Goal: Transaction & Acquisition: Purchase product/service

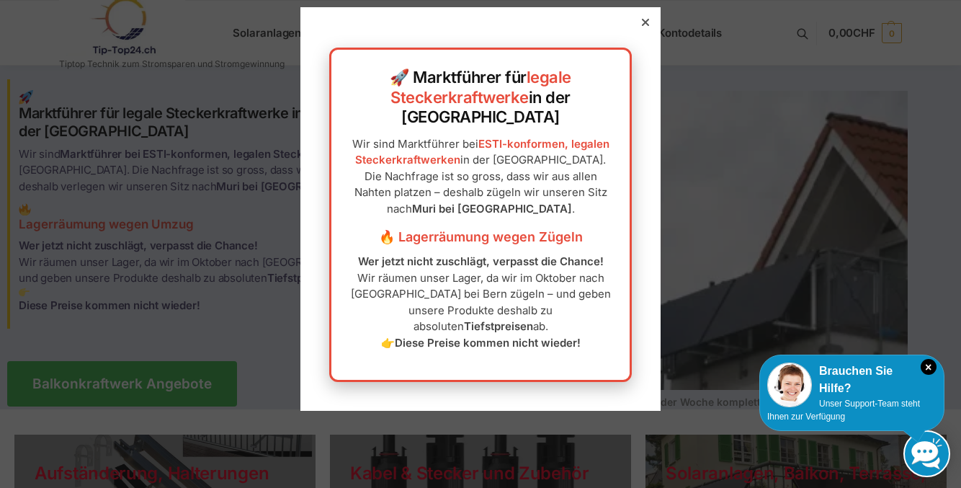
scroll to position [256, 0]
click at [930, 370] on icon "×" at bounding box center [929, 367] width 16 height 16
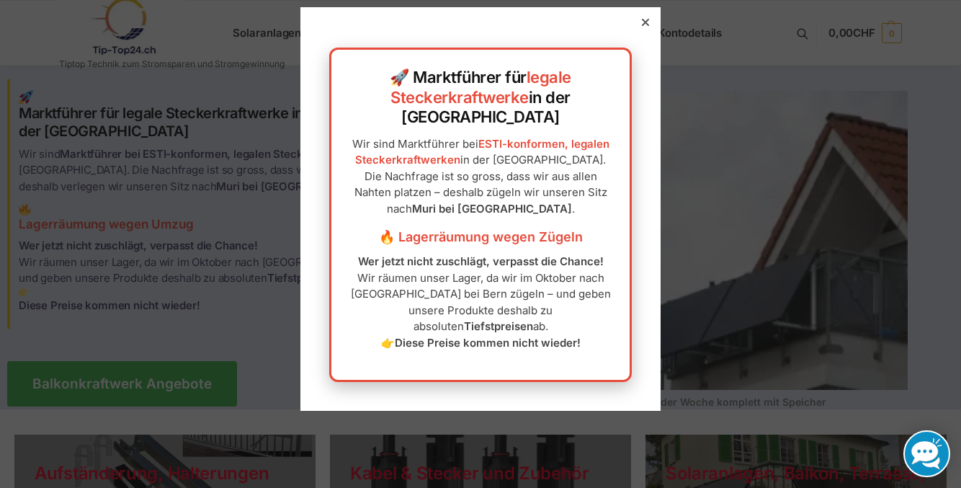
scroll to position [0, 0]
click at [642, 22] on icon at bounding box center [645, 22] width 7 height 7
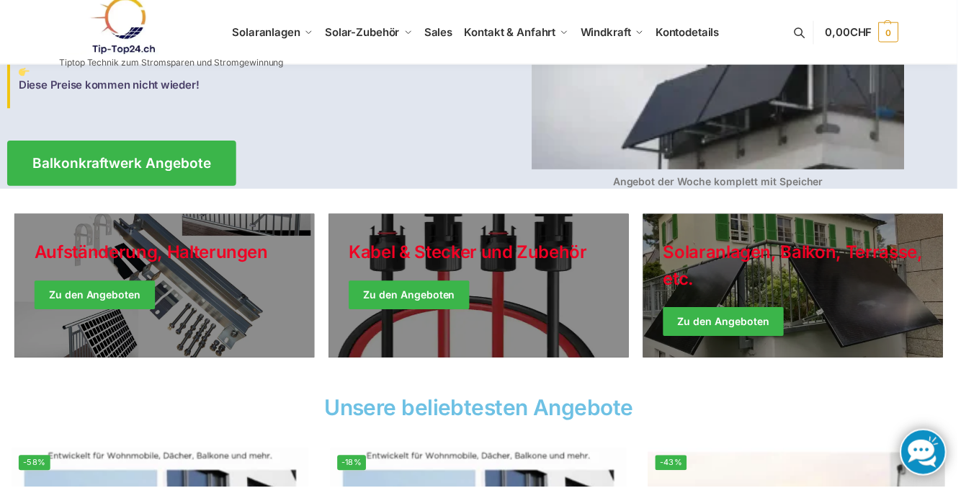
scroll to position [221, 0]
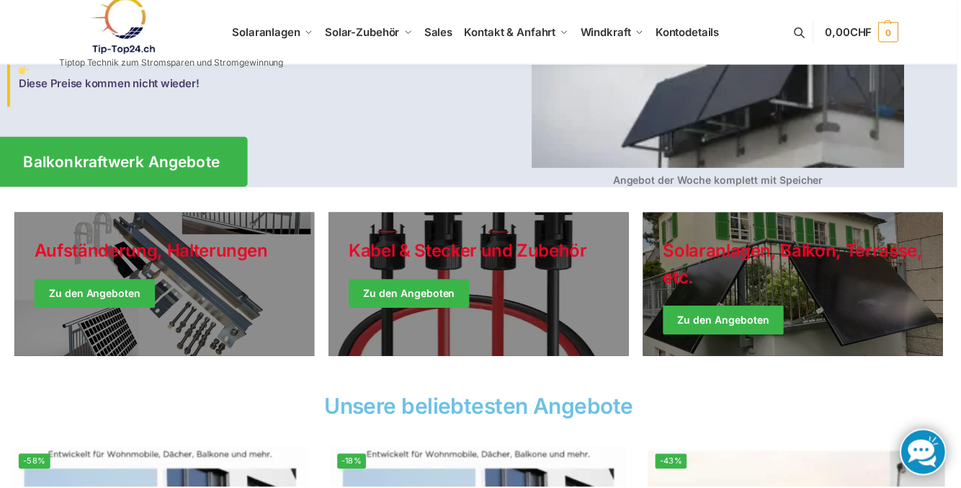
click at [221, 170] on span "Balkonkraftwerk Angebote" at bounding box center [122, 162] width 197 height 15
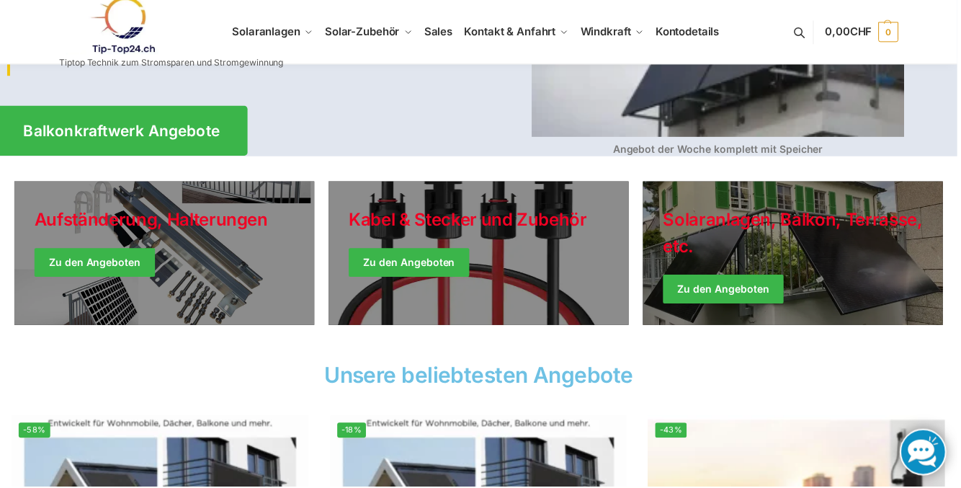
scroll to position [282, 0]
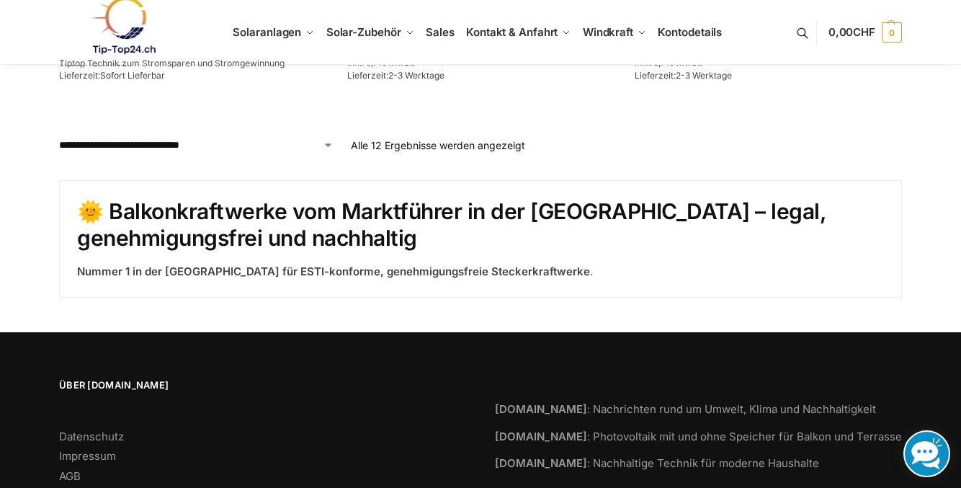
scroll to position [1604, 0]
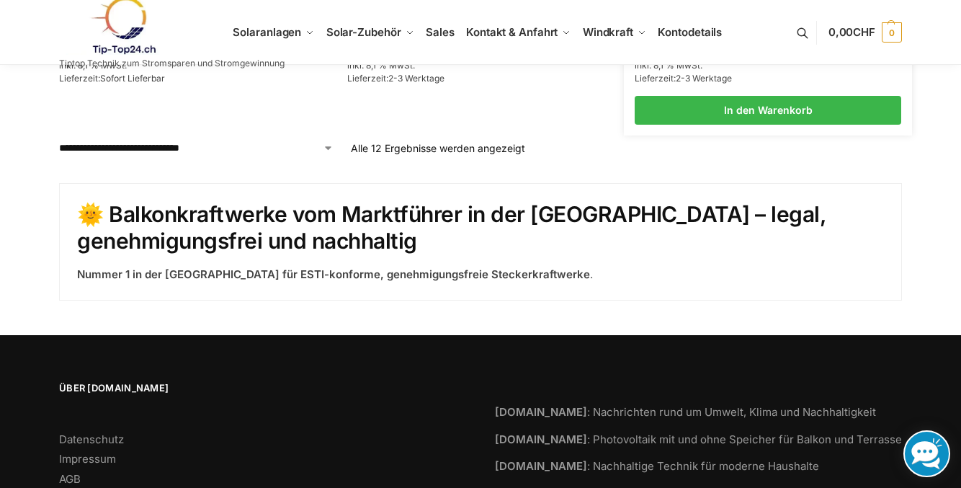
click at [726, 32] on link "Balkonkraftwerk 1780 Watt mit 4 KWh Zendure Batteriespeicher Notstrom fähig" at bounding box center [768, 18] width 267 height 28
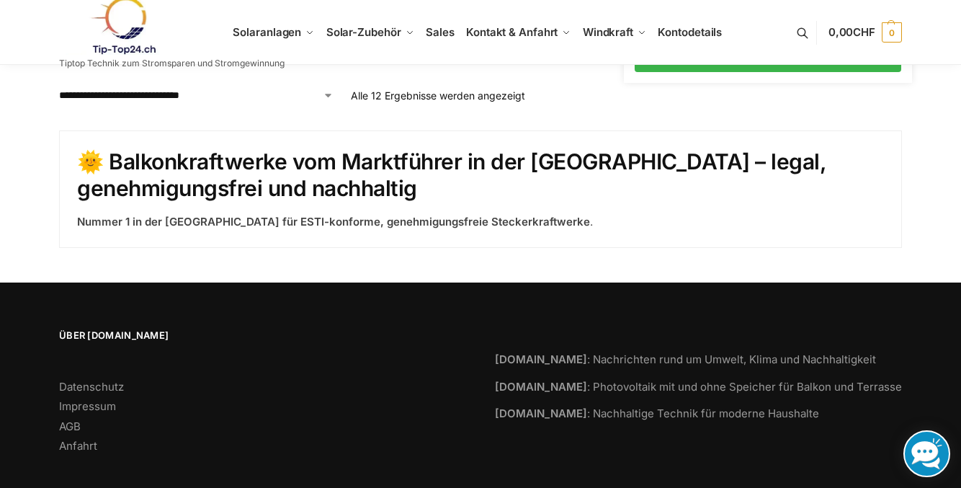
scroll to position [1658, 0]
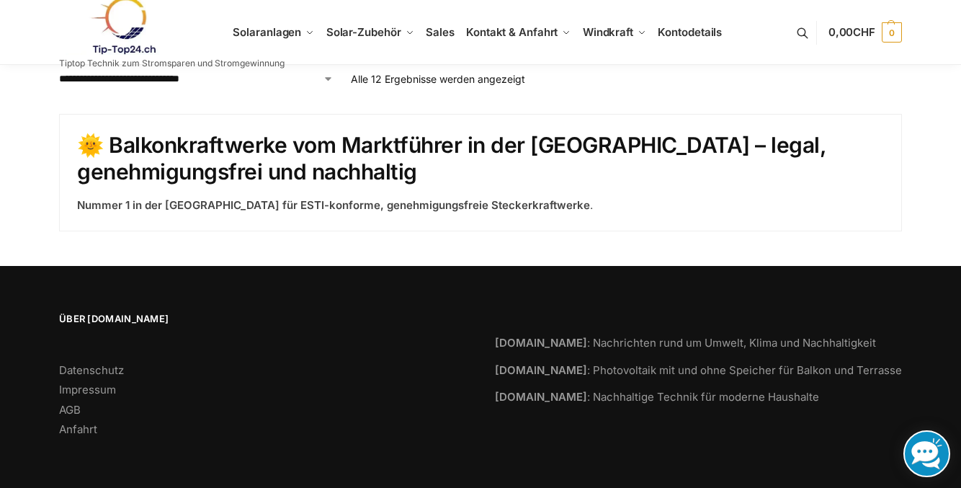
scroll to position [1752, 0]
click at [435, 55] on link "Weiterlesen" at bounding box center [480, 41] width 267 height 29
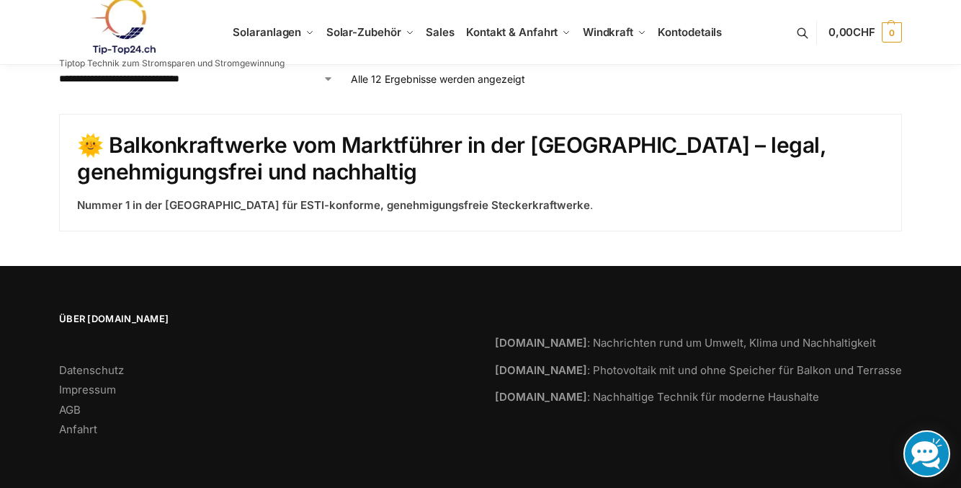
click at [435, 55] on link "Weiterlesen" at bounding box center [480, 41] width 267 height 29
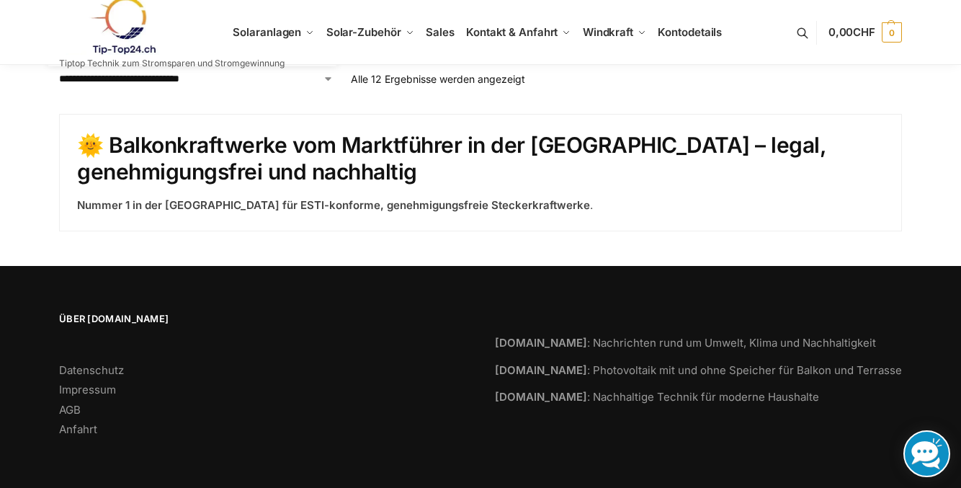
click at [208, 55] on link "Weiterlesen" at bounding box center [192, 41] width 267 height 29
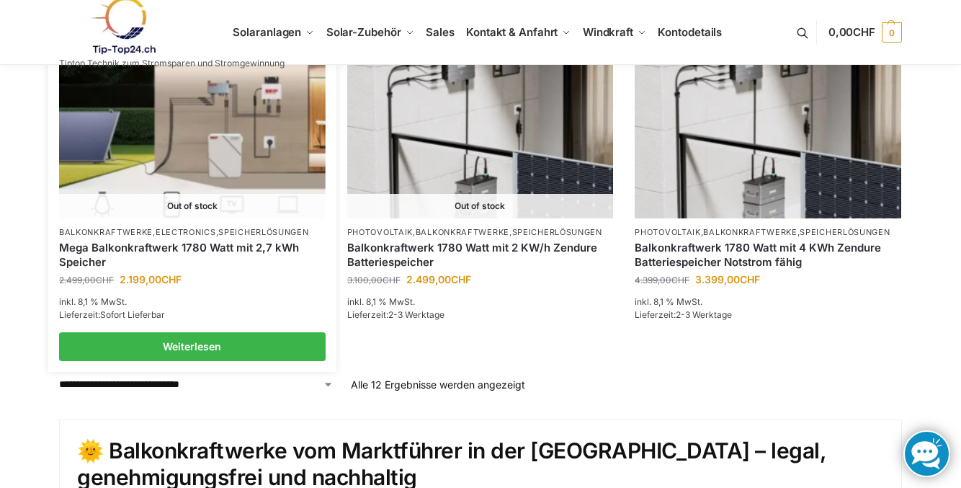
scroll to position [1366, 0]
